Goal: Task Accomplishment & Management: Use online tool/utility

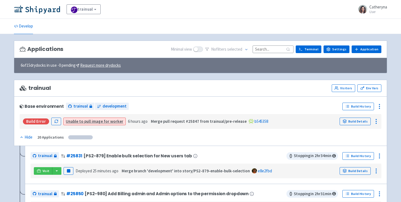
click at [264, 49] on input at bounding box center [273, 49] width 41 height 7
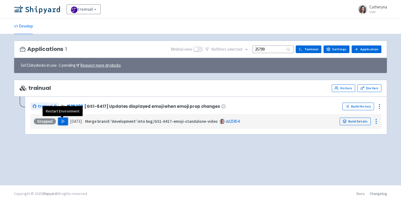
click at [60, 124] on button "Play" at bounding box center [63, 122] width 10 height 8
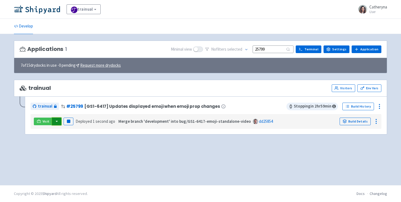
click at [56, 121] on button "button" at bounding box center [56, 122] width 9 height 8
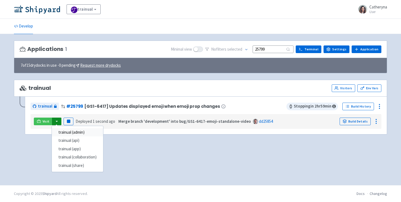
click at [69, 130] on link "trainual (admin)" at bounding box center [77, 132] width 51 height 8
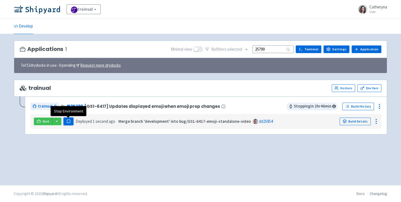
click at [70, 120] on icon "button" at bounding box center [69, 121] width 4 height 4
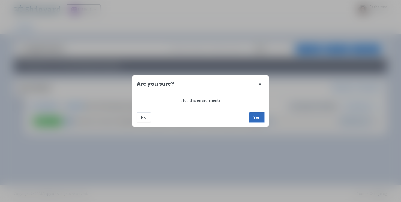
click at [255, 118] on button "Yes" at bounding box center [256, 118] width 15 height 10
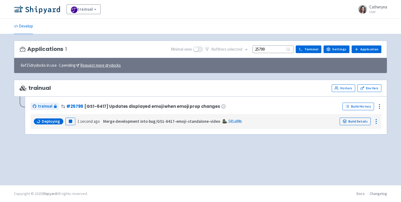
click at [269, 47] on input "25799" at bounding box center [273, 49] width 41 height 7
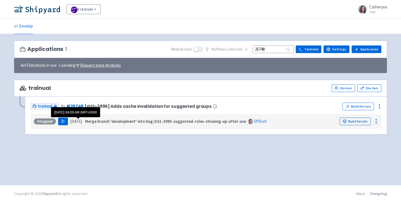
type input "25748"
click at [64, 122] on icon "button" at bounding box center [63, 121] width 4 height 4
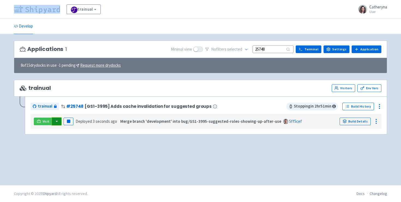
click at [55, 122] on button "button" at bounding box center [56, 122] width 9 height 8
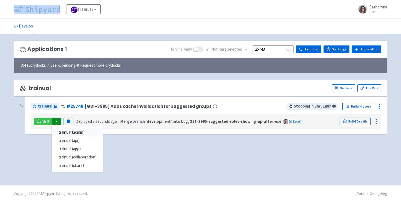
click at [73, 131] on link "trainual (admin)" at bounding box center [77, 132] width 51 height 8
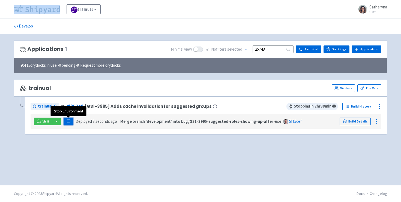
click at [71, 118] on button "Pause" at bounding box center [69, 122] width 10 height 8
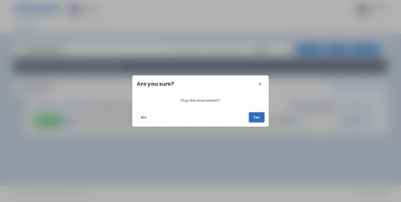
click at [253, 118] on button "Yes" at bounding box center [256, 118] width 15 height 10
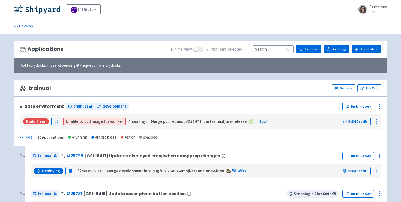
click at [269, 49] on input at bounding box center [273, 49] width 41 height 7
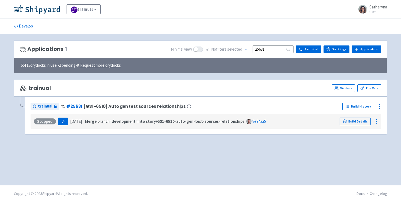
type input "25631"
click at [62, 121] on polygon "button" at bounding box center [63, 121] width 2 height 3
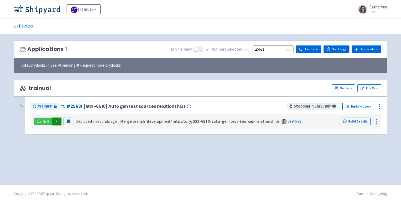
click at [59, 123] on button "button" at bounding box center [56, 122] width 9 height 8
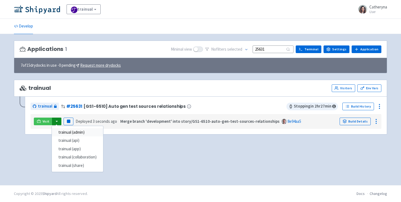
click at [97, 132] on link "trainual (admin)" at bounding box center [77, 132] width 51 height 8
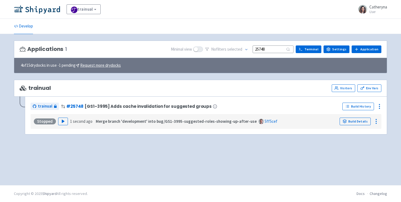
drag, startPoint x: 0, startPoint y: 0, endPoint x: 275, endPoint y: 51, distance: 279.3
click at [275, 51] on input "25748" at bounding box center [273, 49] width 41 height 7
type input "25728"
click at [60, 123] on button "Play" at bounding box center [63, 122] width 10 height 8
